Goal: Information Seeking & Learning: Find specific fact

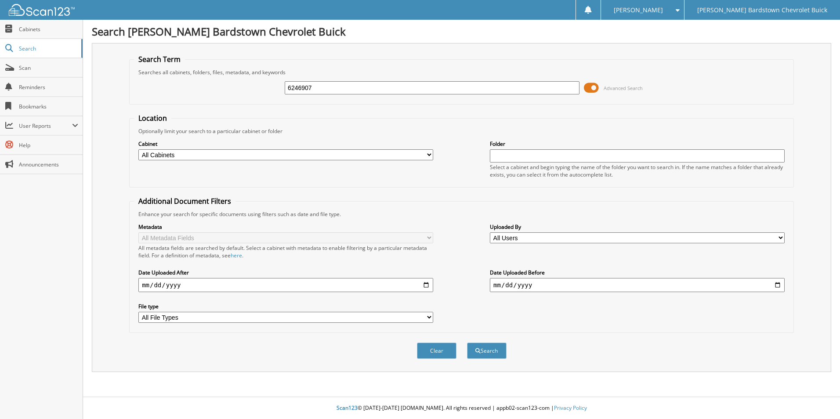
type input "6246907"
click at [467, 343] on button "Search" at bounding box center [487, 351] width 40 height 16
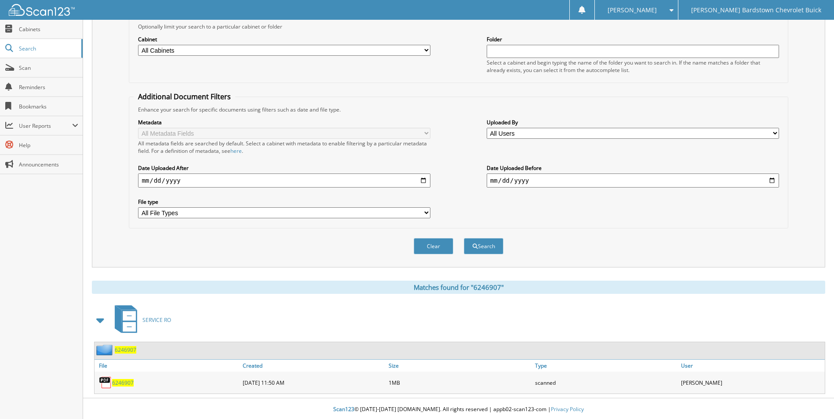
scroll to position [106, 0]
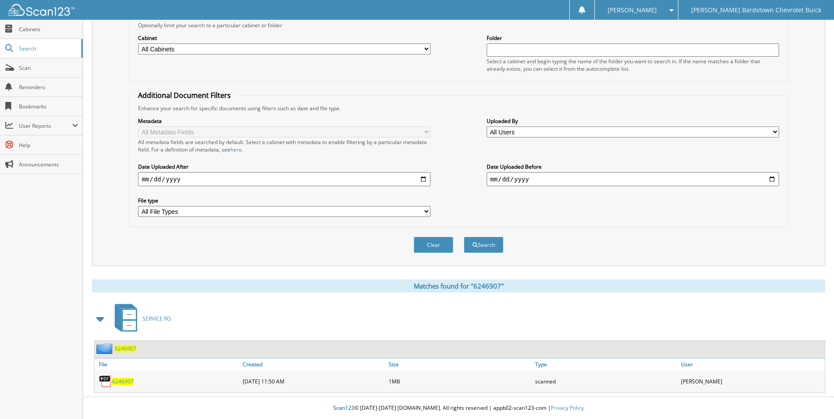
click at [131, 348] on span "6246907" at bounding box center [126, 348] width 22 height 7
